Goal: Information Seeking & Learning: Compare options

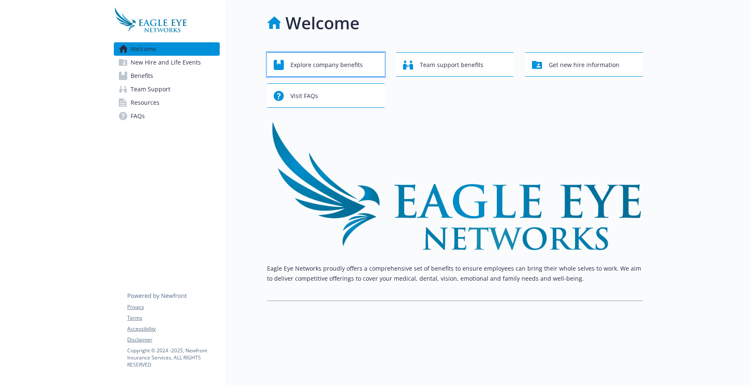
click at [310, 61] on span "Explore company benefits" at bounding box center [327, 65] width 72 height 16
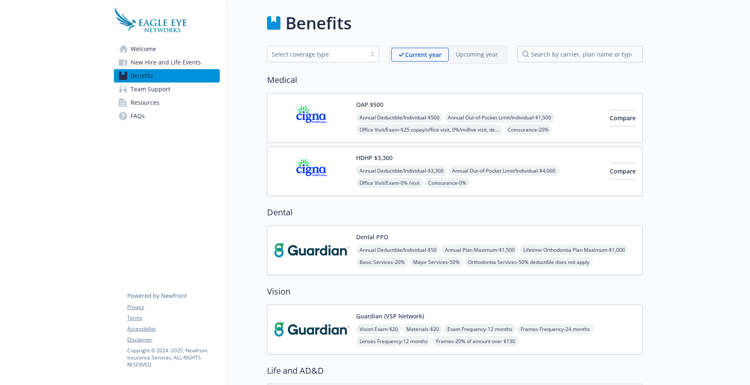
click at [480, 57] on p "Upcoming year" at bounding box center [477, 54] width 42 height 9
click at [610, 117] on span "Compare" at bounding box center [623, 118] width 26 height 8
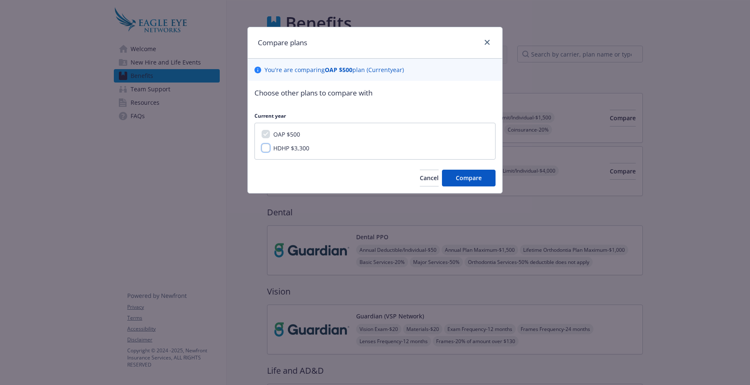
click at [268, 150] on input "HDHP $3,300" at bounding box center [266, 148] width 8 height 8
checkbox input "true"
click at [466, 178] on span "Compare" at bounding box center [469, 178] width 26 height 8
